Goal: Task Accomplishment & Management: Complete application form

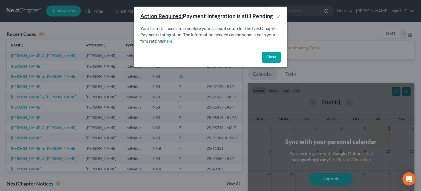
click at [272, 58] on button "Close" at bounding box center [271, 57] width 19 height 11
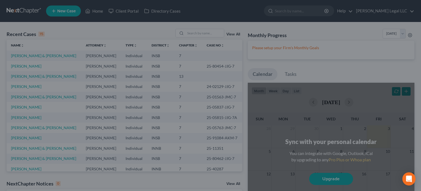
click at [204, 35] on div at bounding box center [210, 95] width 421 height 191
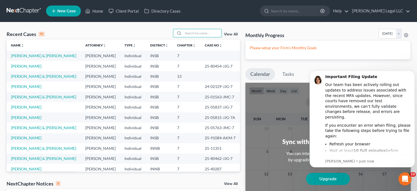
click at [204, 35] on input "search" at bounding box center [202, 33] width 38 height 8
click at [190, 34] on input "search" at bounding box center [202, 33] width 38 height 8
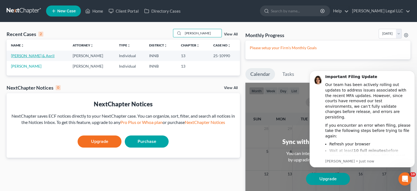
type input "[PERSON_NAME]"
click at [23, 55] on link "[PERSON_NAME] & April" at bounding box center [33, 55] width 44 height 5
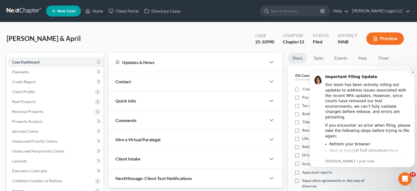
click at [413, 70] on icon "Dismiss notification" at bounding box center [413, 71] width 3 height 3
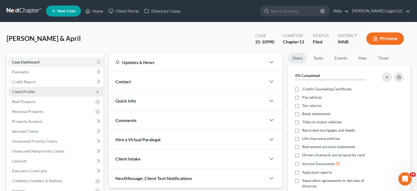
click at [31, 91] on span "Client Profile" at bounding box center [23, 91] width 23 height 5
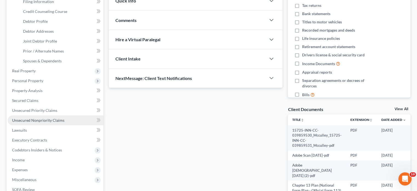
scroll to position [110, 0]
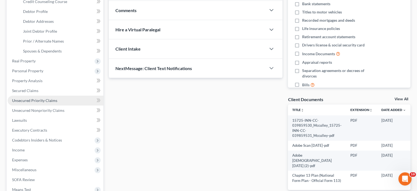
click at [29, 100] on span "Unsecured Priority Claims" at bounding box center [34, 100] width 45 height 5
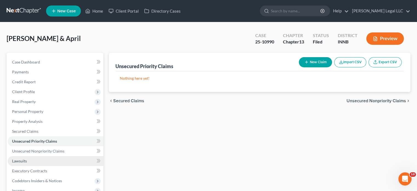
click at [27, 156] on link "Lawsuits" at bounding box center [56, 161] width 96 height 10
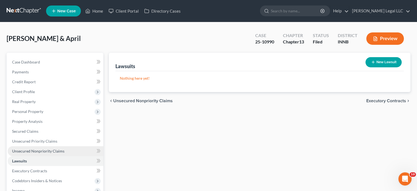
click at [30, 151] on span "Unsecured Nonpriority Claims" at bounding box center [38, 150] width 52 height 5
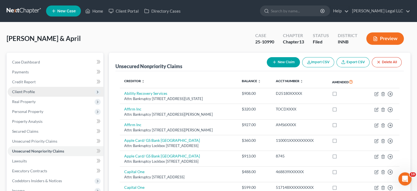
click at [25, 90] on span "Client Profile" at bounding box center [23, 91] width 23 height 5
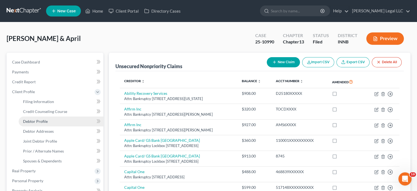
click at [29, 122] on span "Debtor Profile" at bounding box center [35, 121] width 25 height 5
select select "1"
select select "2"
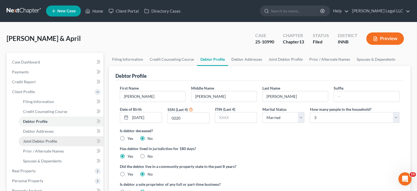
click at [36, 141] on span "Joint Debtor Profile" at bounding box center [40, 140] width 34 height 5
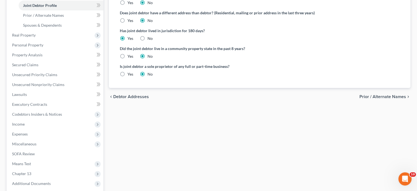
scroll to position [137, 0]
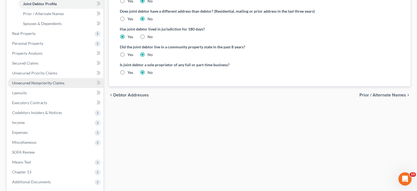
click at [32, 82] on span "Unsecured Nonpriority Claims" at bounding box center [38, 82] width 52 height 5
